Goal: Use online tool/utility: Utilize a website feature to perform a specific function

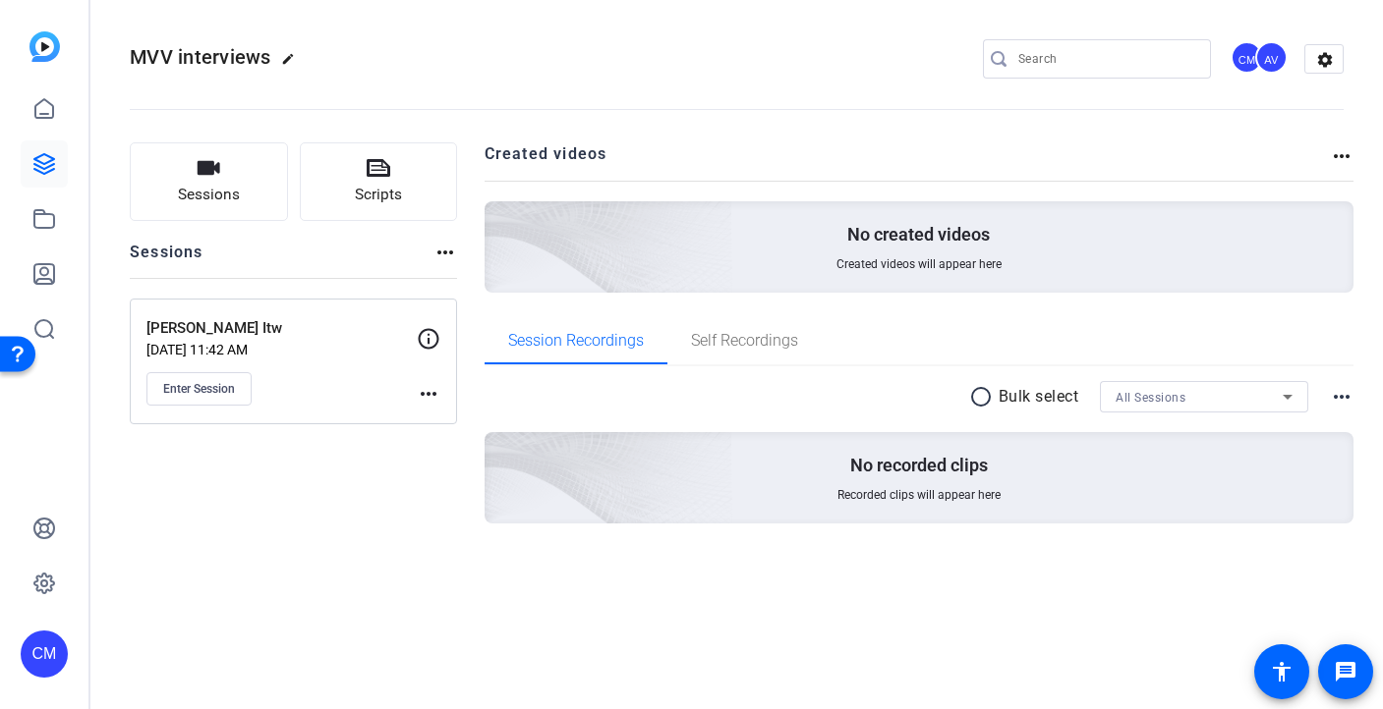
click at [422, 401] on mat-icon "more_horiz" at bounding box center [429, 394] width 24 height 24
click at [176, 388] on div at bounding box center [691, 354] width 1383 height 709
click at [193, 388] on span "Enter Session" at bounding box center [199, 389] width 72 height 16
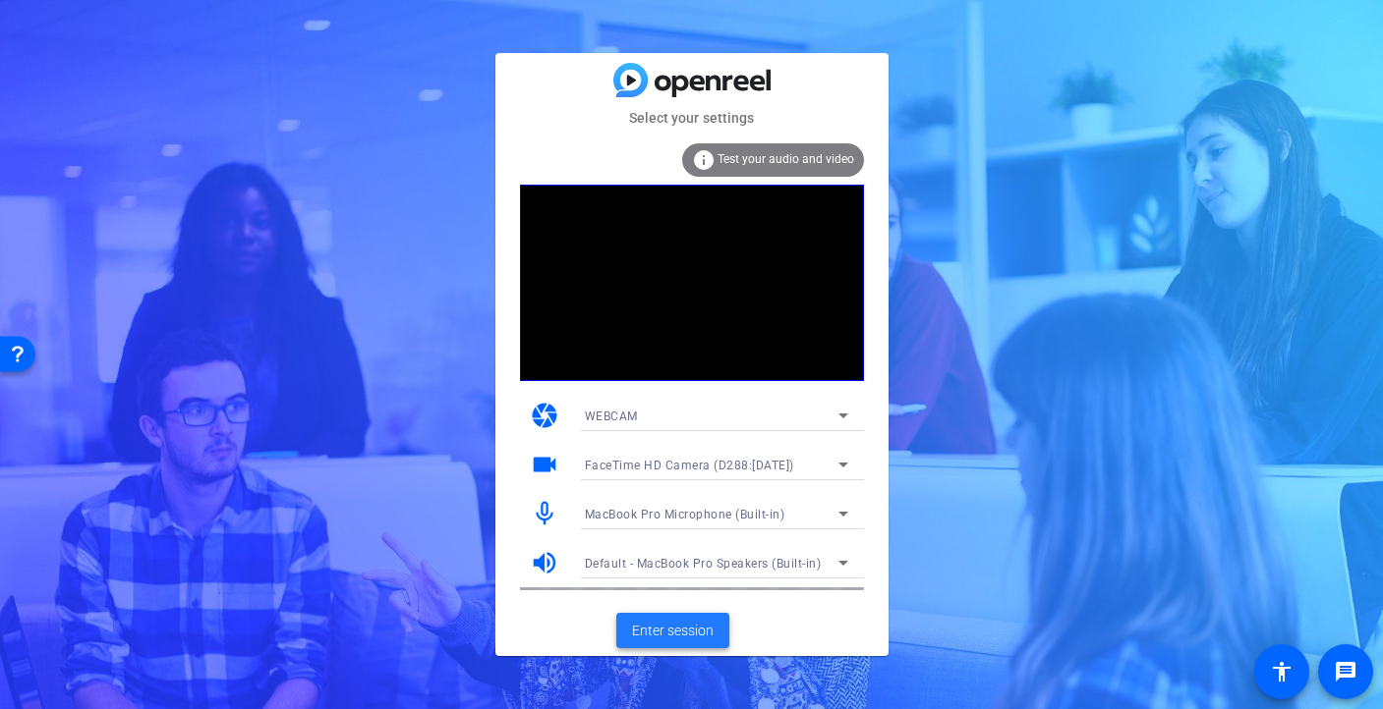
click at [705, 637] on span "Enter session" at bounding box center [673, 631] width 82 height 21
